Goal: Information Seeking & Learning: Learn about a topic

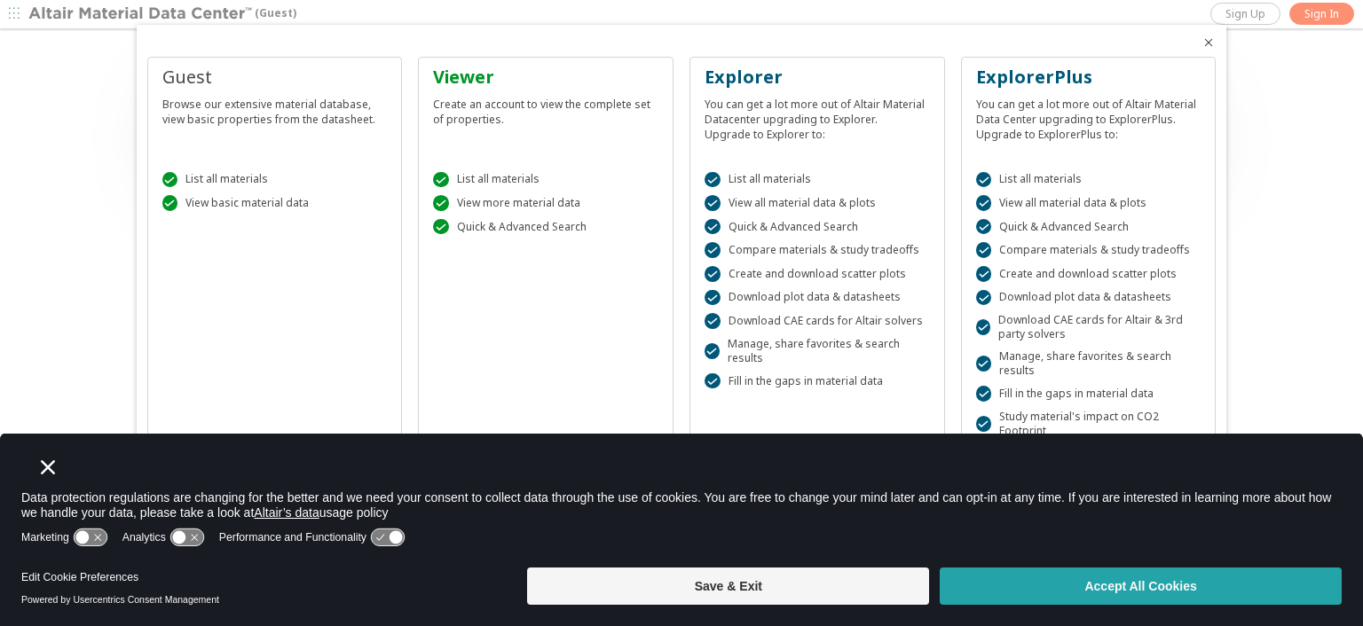
click at [592, 538] on button "Accept All Cookies" at bounding box center [1140, 586] width 402 height 37
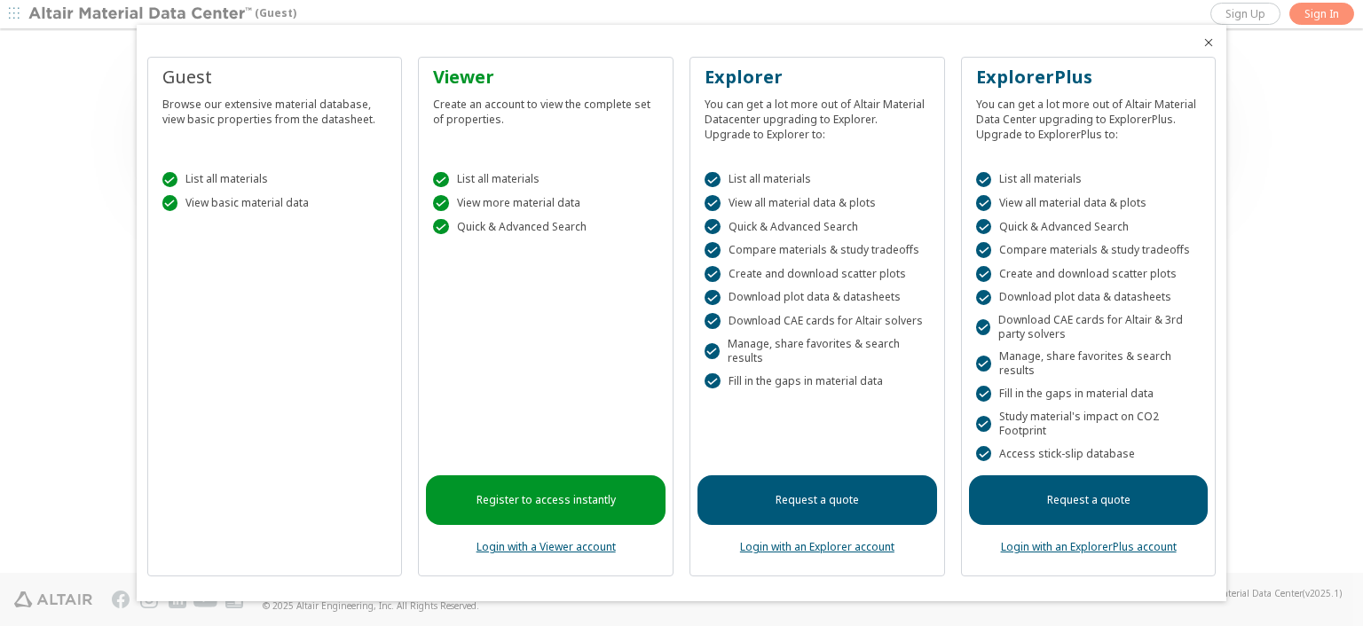
click at [200, 96] on div "Browse our extensive material database, view basic properties from the datashee…" at bounding box center [274, 108] width 225 height 37
click at [205, 83] on div "Guest" at bounding box center [274, 77] width 225 height 25
click at [202, 75] on div "Guest" at bounding box center [274, 77] width 225 height 25
click at [280, 284] on div "Guest Browse our extensive material database, view basic properties from the da…" at bounding box center [274, 317] width 255 height 521
click at [592, 40] on icon "Close" at bounding box center [1208, 42] width 14 height 14
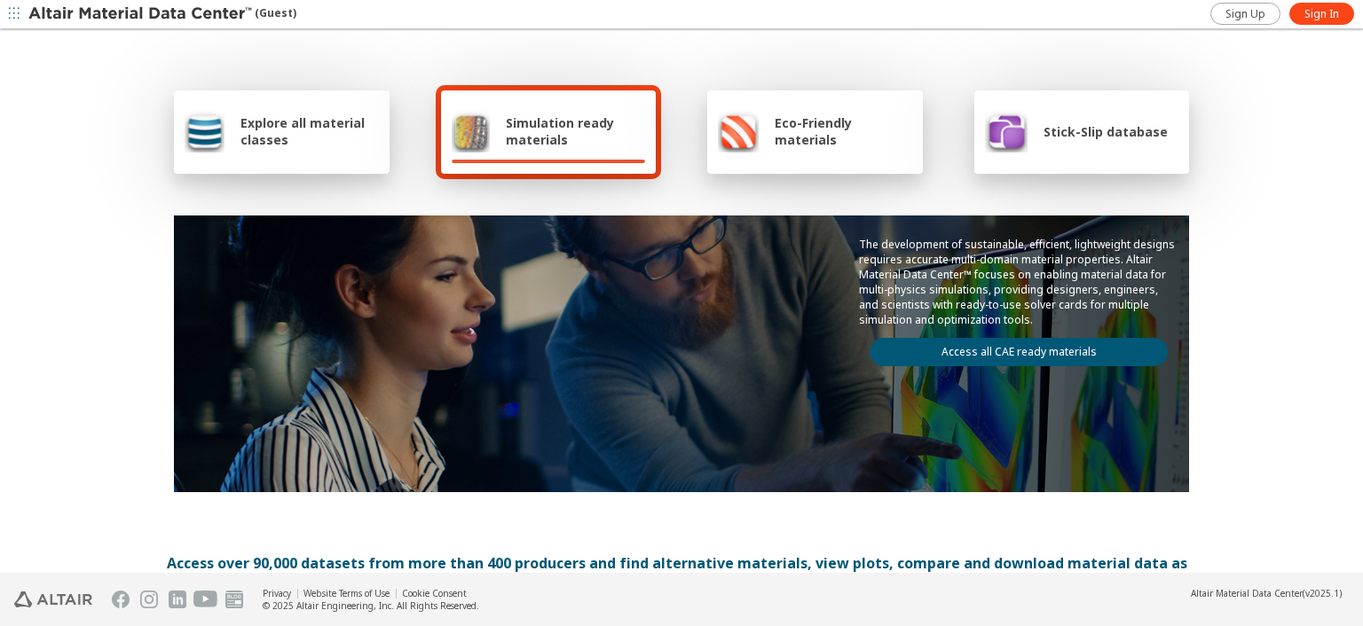
click at [362, 141] on span "Explore all material classes" at bounding box center [309, 131] width 138 height 34
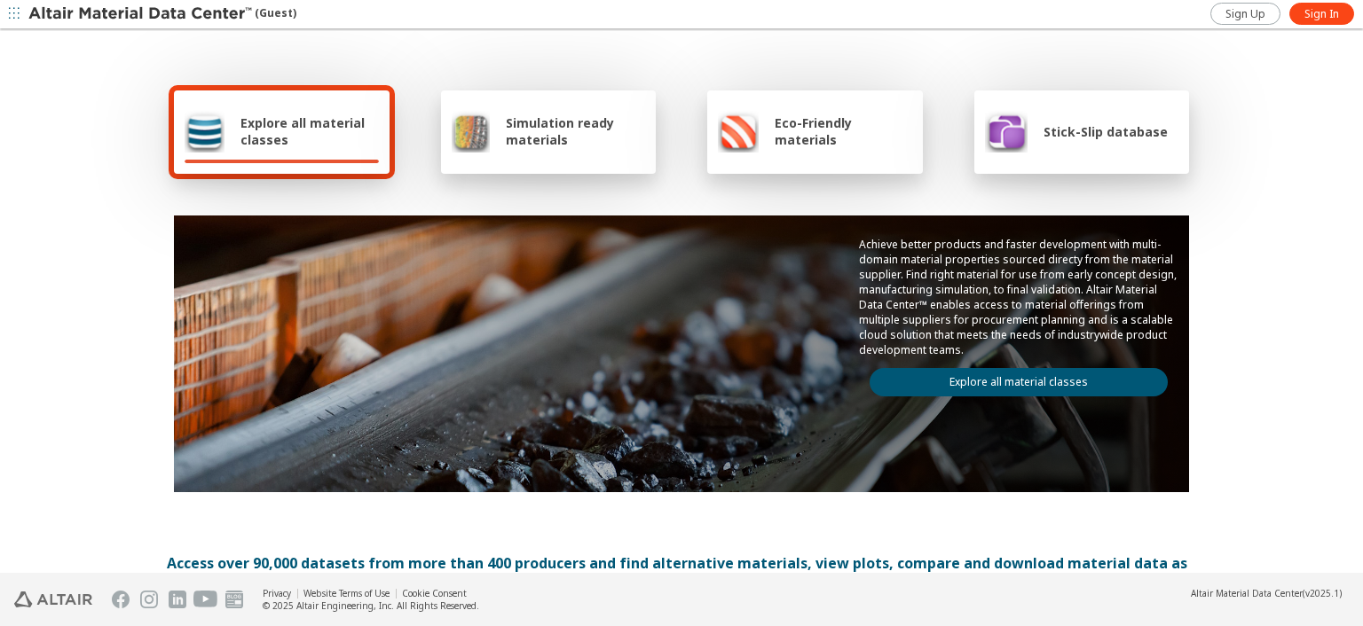
click at [14, 20] on icon "button" at bounding box center [14, 14] width 11 height 14
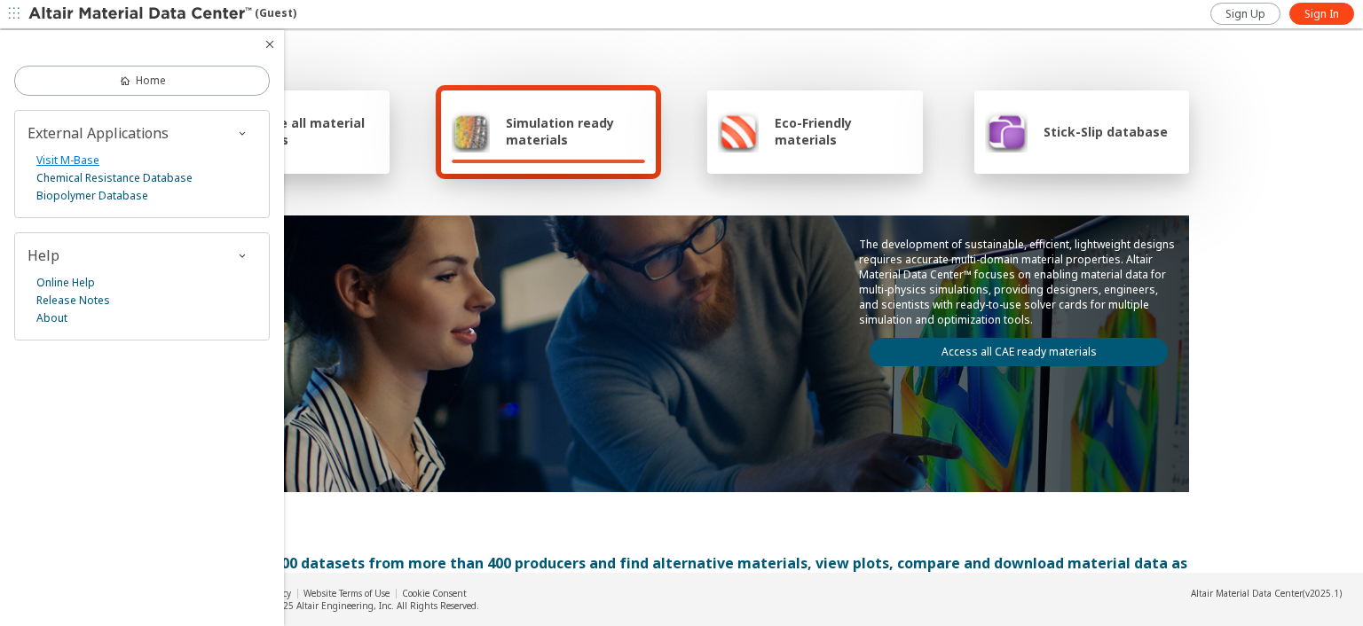
click at [75, 165] on link "Visit M-Base" at bounding box center [67, 161] width 63 height 18
